Goal: Transaction & Acquisition: Book appointment/travel/reservation

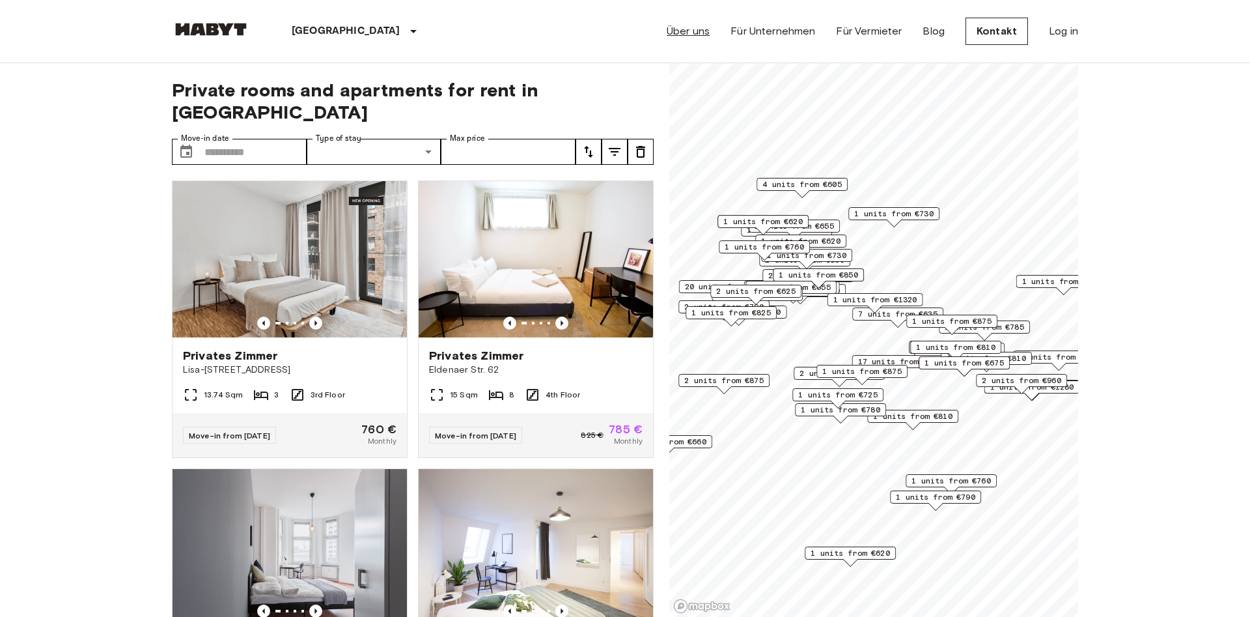
click at [690, 32] on link "Über uns" at bounding box center [688, 31] width 43 height 16
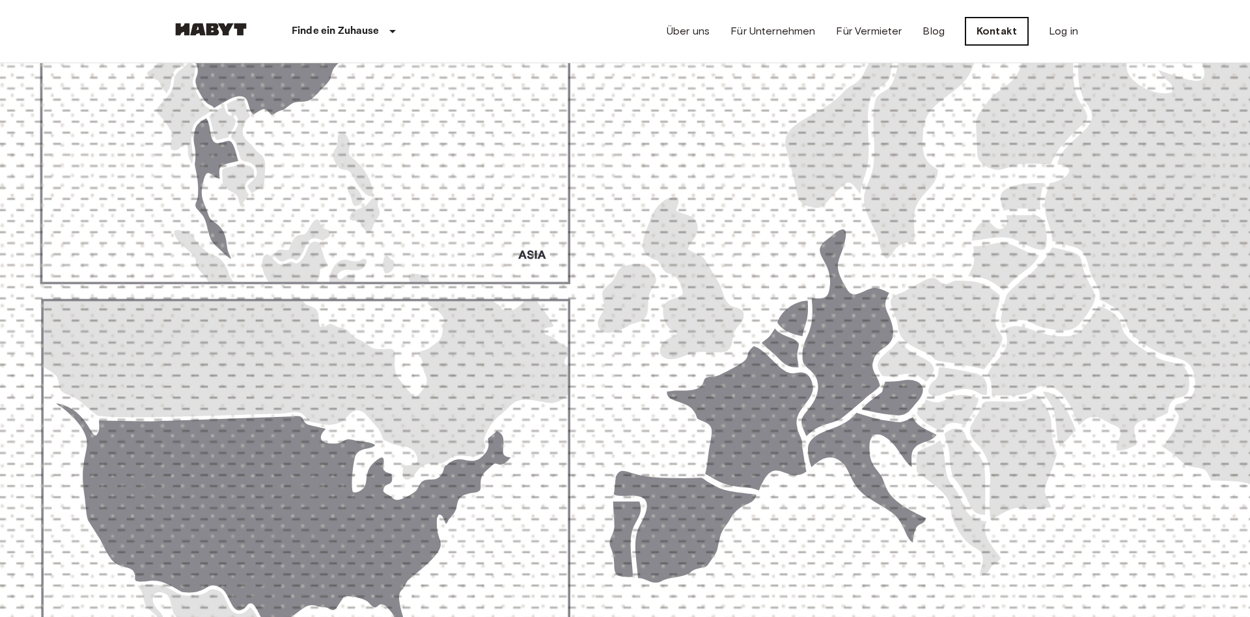
click at [992, 27] on link "Kontakt" at bounding box center [997, 31] width 63 height 27
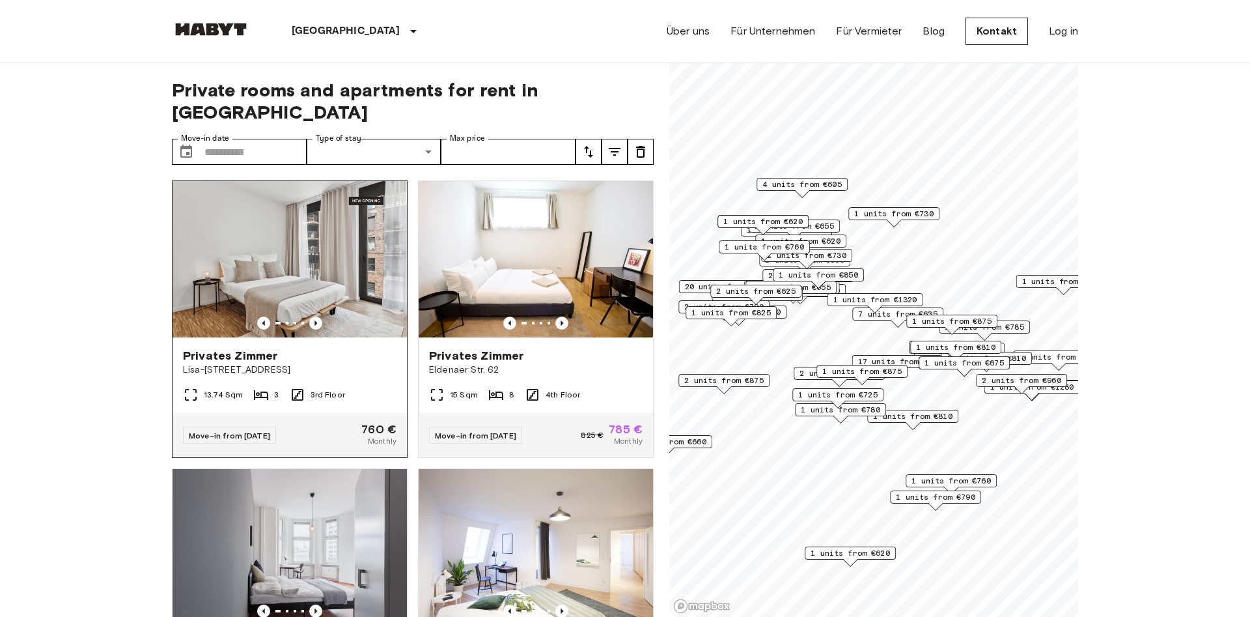
click at [294, 256] on img at bounding box center [290, 259] width 234 height 156
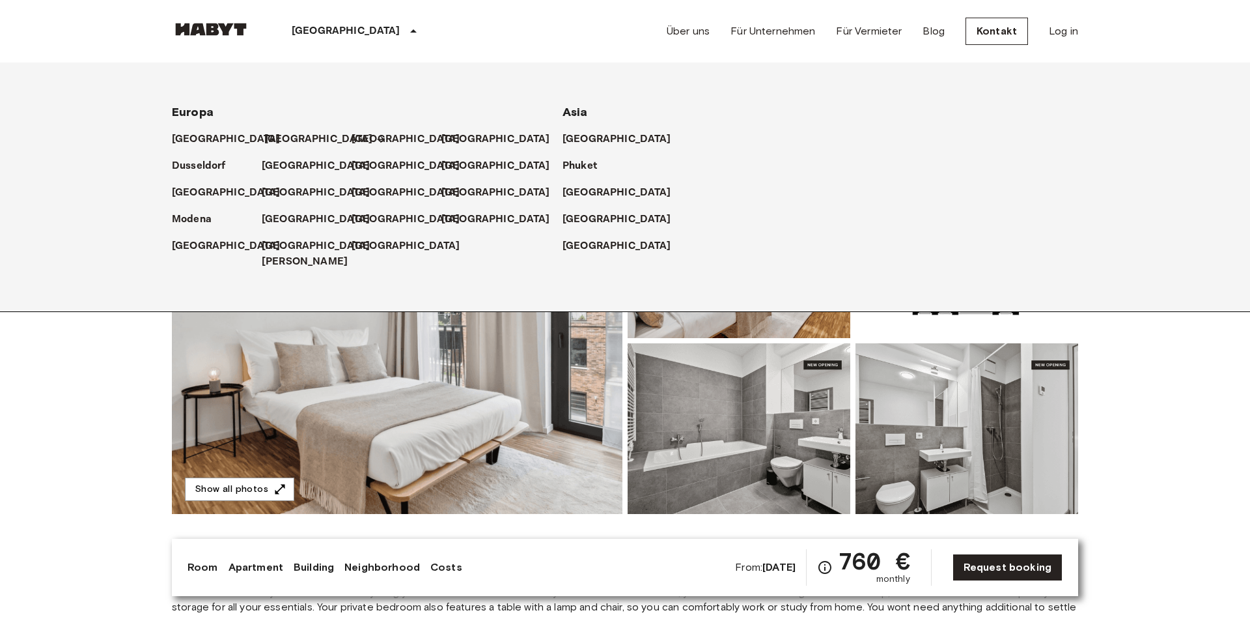
click at [267, 135] on p "[GEOGRAPHIC_DATA]" at bounding box center [318, 140] width 109 height 16
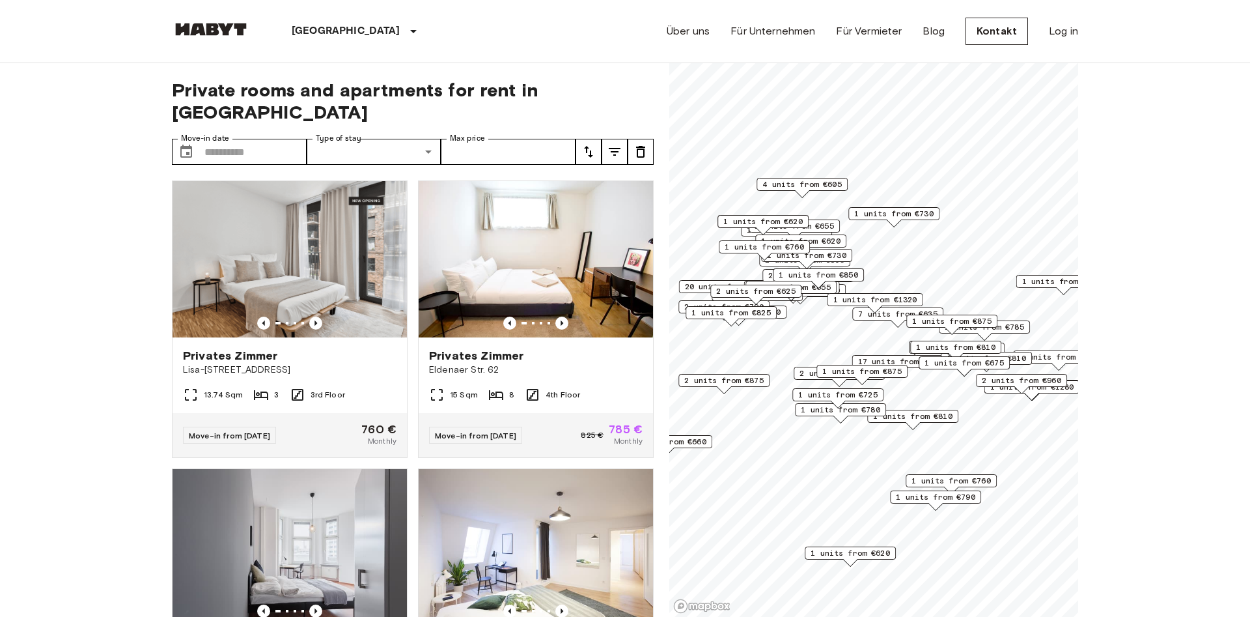
click at [805, 183] on span "4 units from €605" at bounding box center [801, 184] width 79 height 12
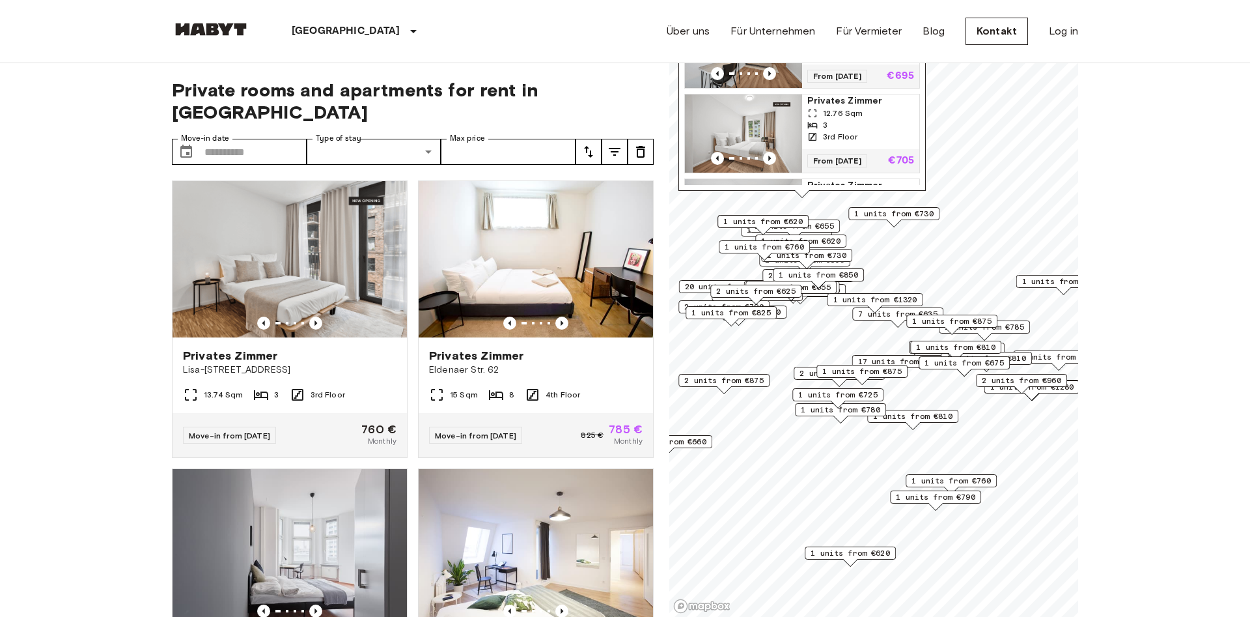
click at [934, 497] on span "1 units from €790" at bounding box center [935, 497] width 79 height 12
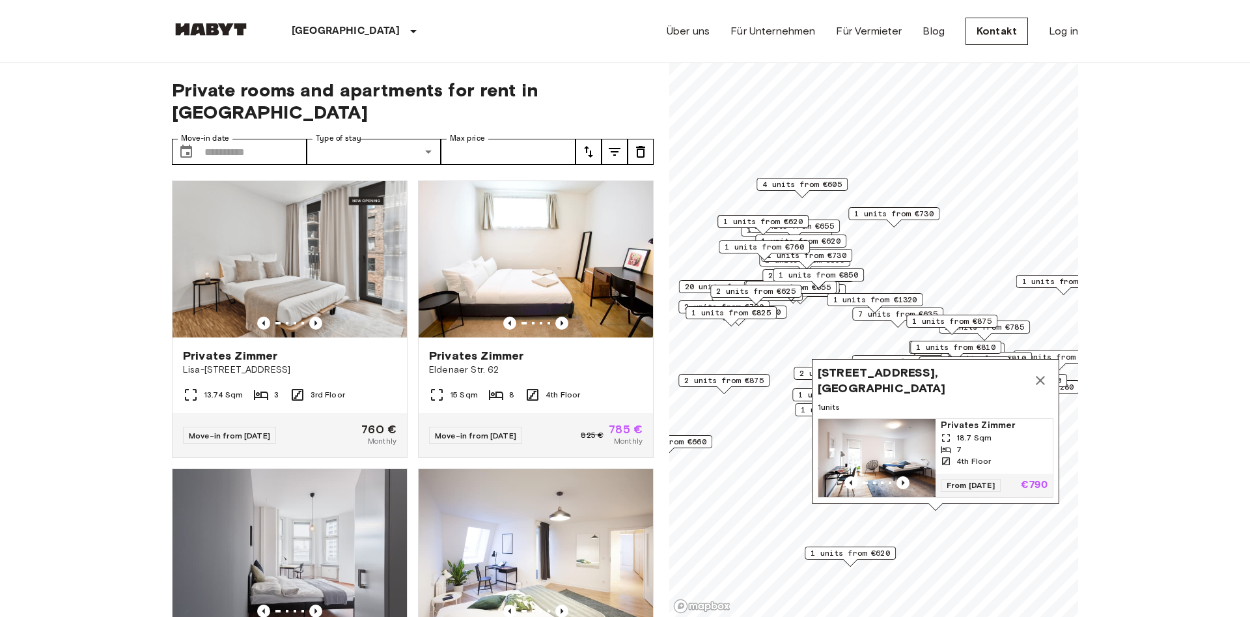
click at [864, 553] on span "1 units from €620" at bounding box center [850, 553] width 79 height 12
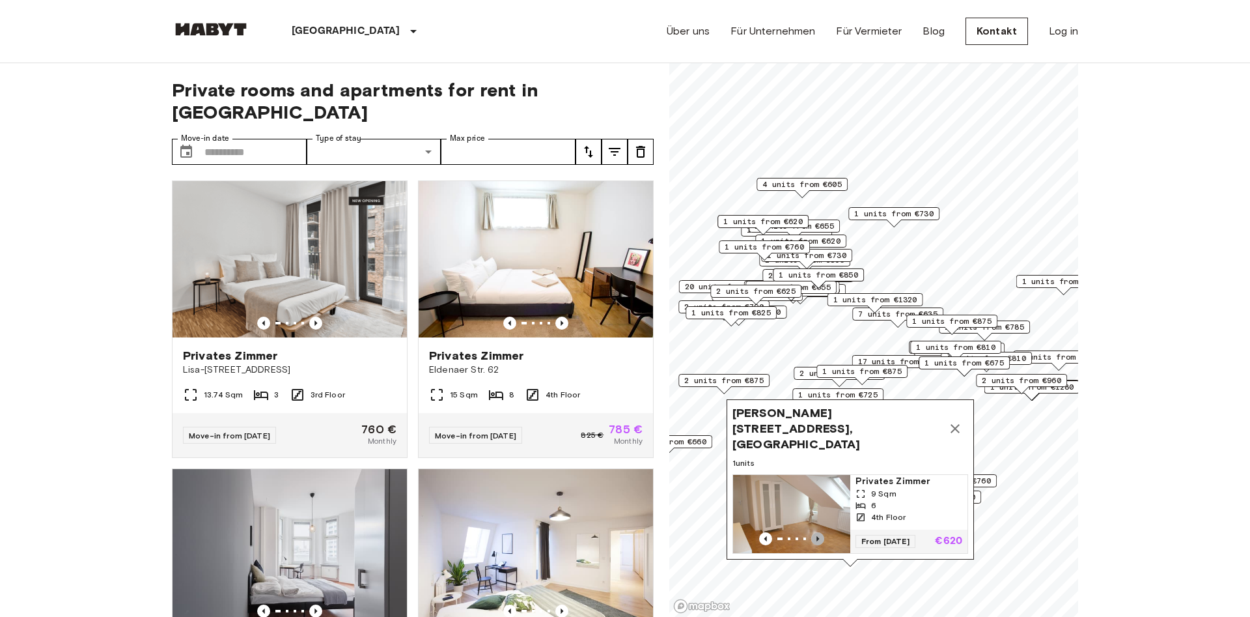
click at [818, 535] on icon "Previous image" at bounding box center [817, 538] width 13 height 13
click at [1034, 277] on span "1 units from €1100" at bounding box center [1064, 281] width 84 height 12
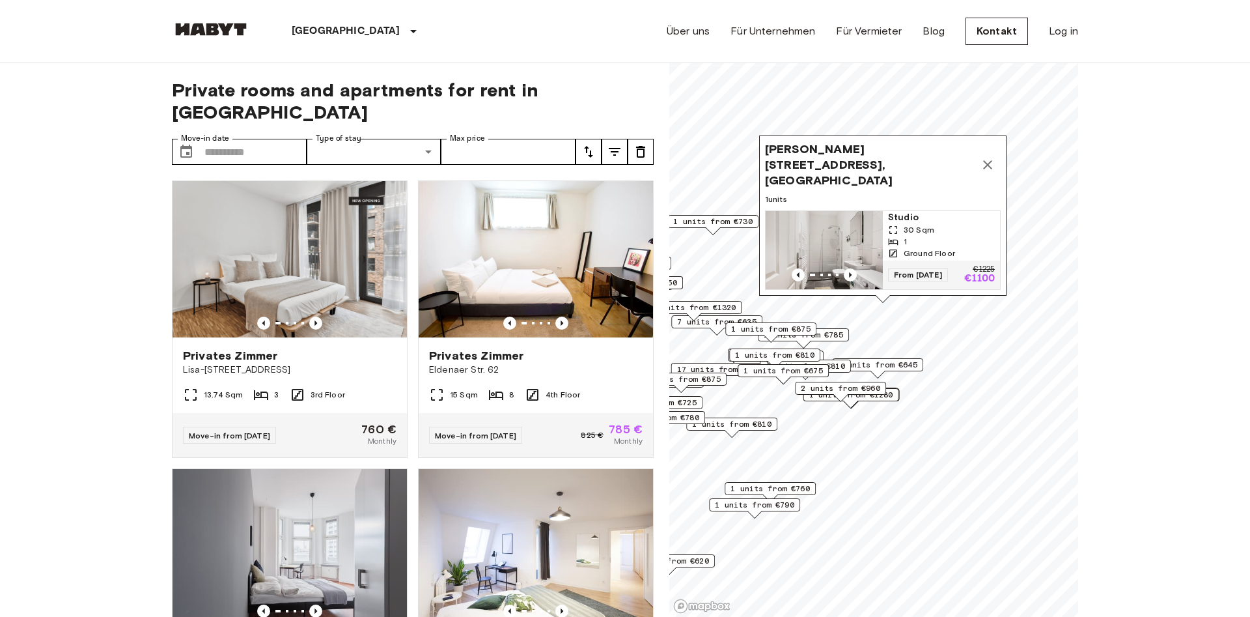
drag, startPoint x: 1029, startPoint y: 150, endPoint x: 848, endPoint y: 158, distance: 181.2
click at [848, 158] on span "Landsberger Allee 16, 10249 Berlin, GER" at bounding box center [870, 164] width 210 height 47
click at [818, 330] on span "1 units from €785" at bounding box center [796, 335] width 79 height 12
